Goal: Task Accomplishment & Management: Use online tool/utility

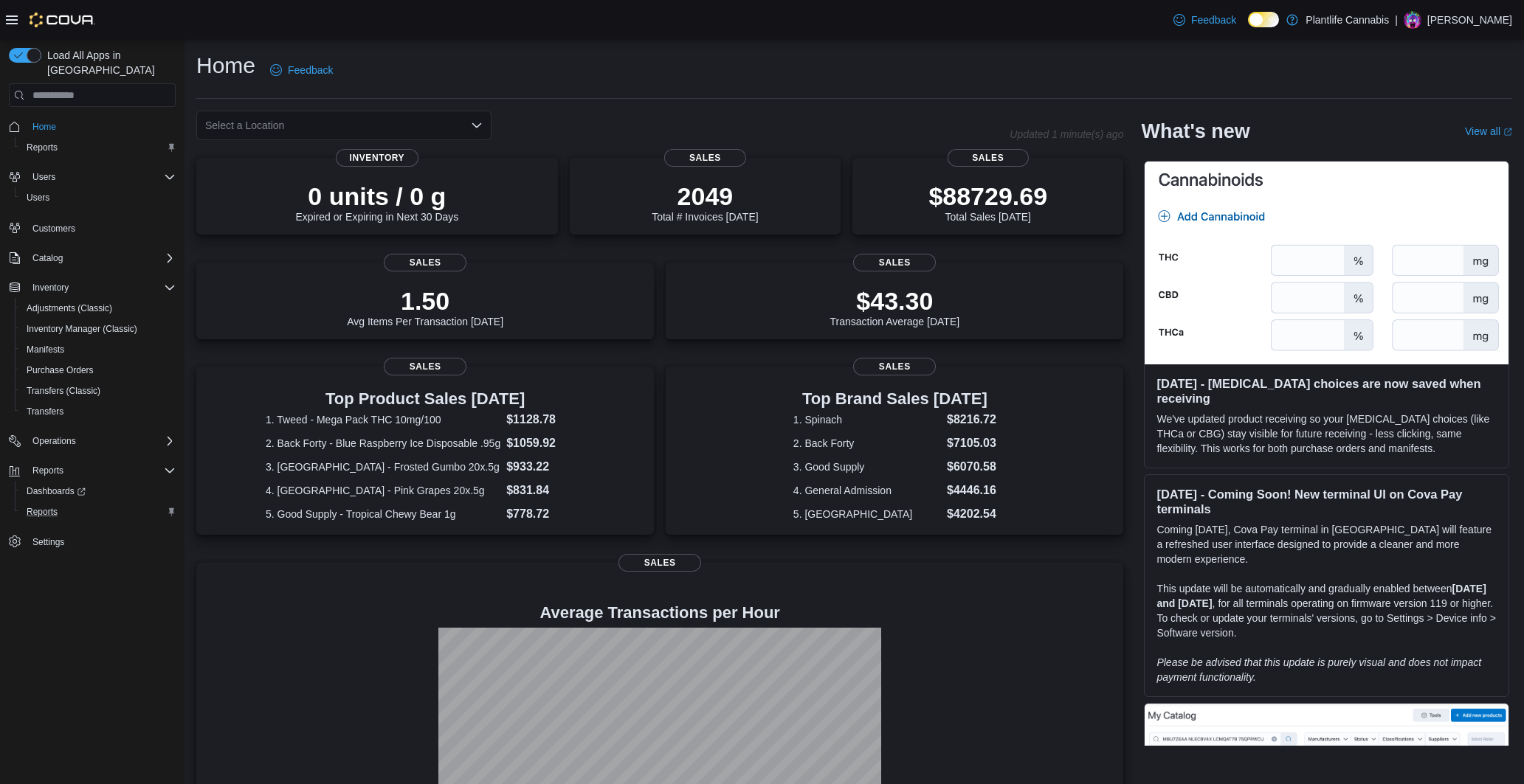
click at [74, 503] on div "Reports" at bounding box center [98, 512] width 155 height 18
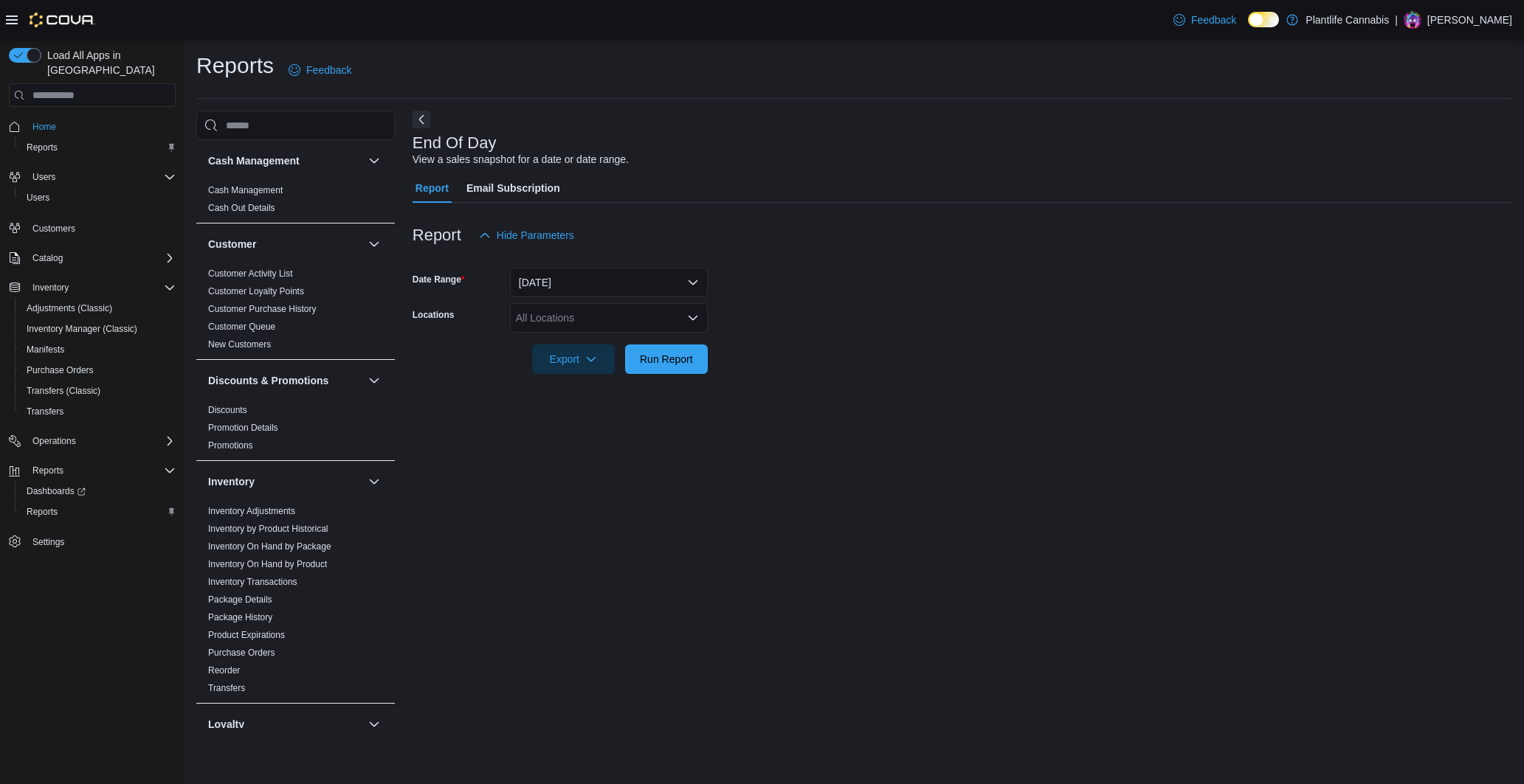
click at [577, 315] on div "All Locations" at bounding box center [609, 317] width 198 height 30
type input "******"
click at [586, 333] on button "[GEOGRAPHIC_DATA] - Mahogany Market" at bounding box center [609, 343] width 198 height 22
drag, startPoint x: 802, startPoint y: 302, endPoint x: 717, endPoint y: 349, distance: 97.1
click at [802, 302] on form "Date Range [DATE] Locations [GEOGRAPHIC_DATA] - [GEOGRAPHIC_DATA] Market Export…" at bounding box center [962, 312] width 1100 height 124
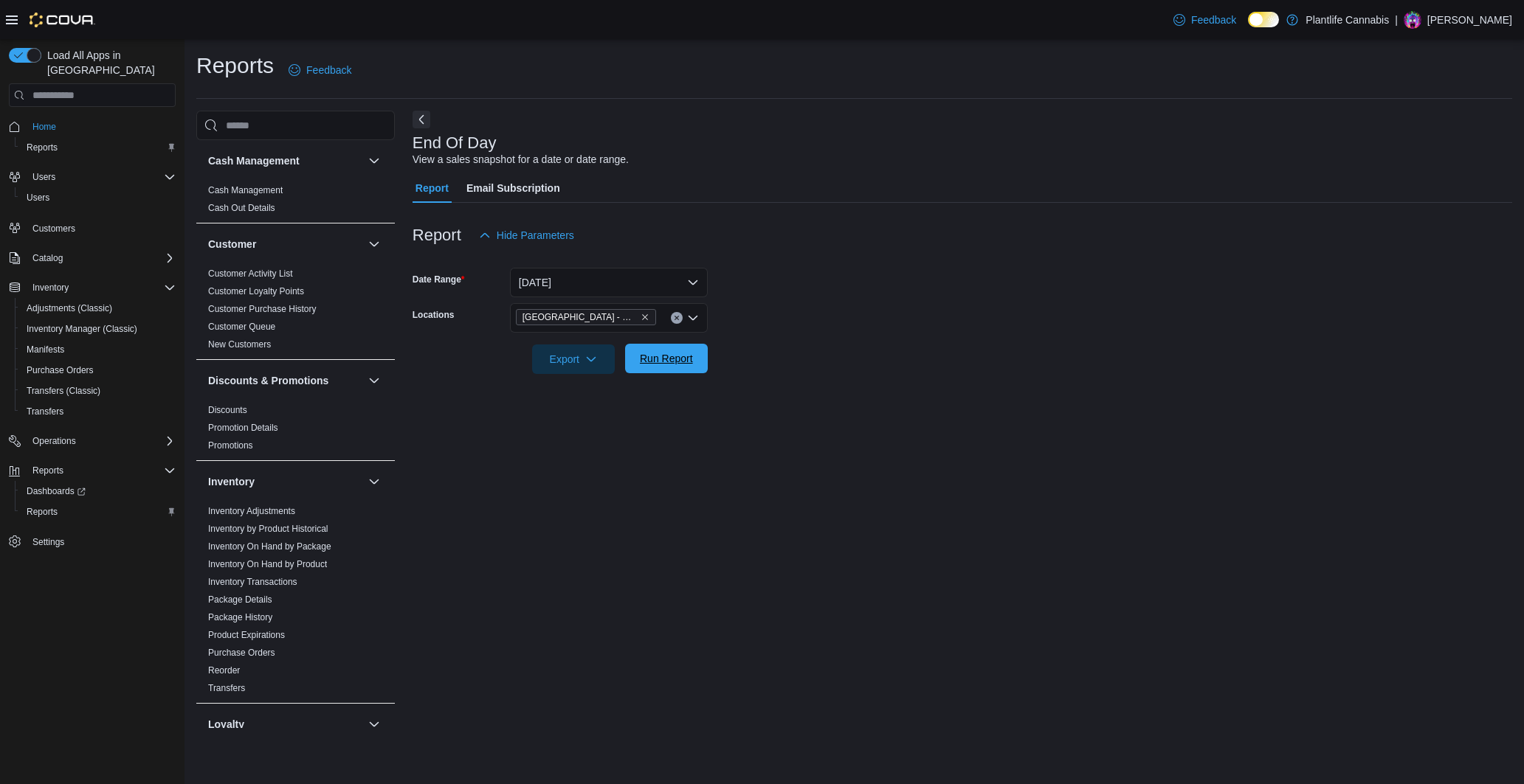
click at [687, 360] on span "Run Report" at bounding box center [666, 358] width 53 height 15
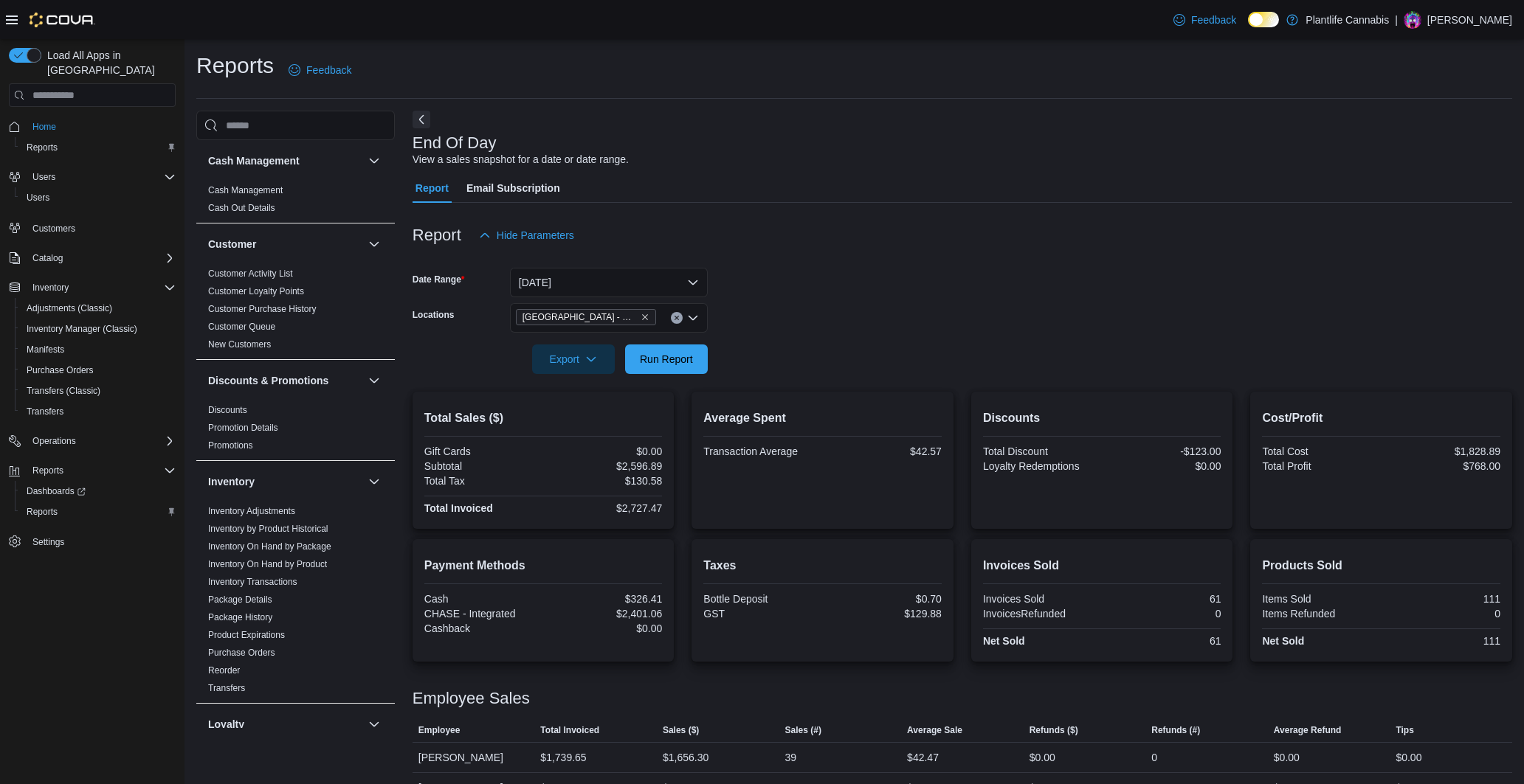
scroll to position [49, 0]
